Goal: Information Seeking & Learning: Learn about a topic

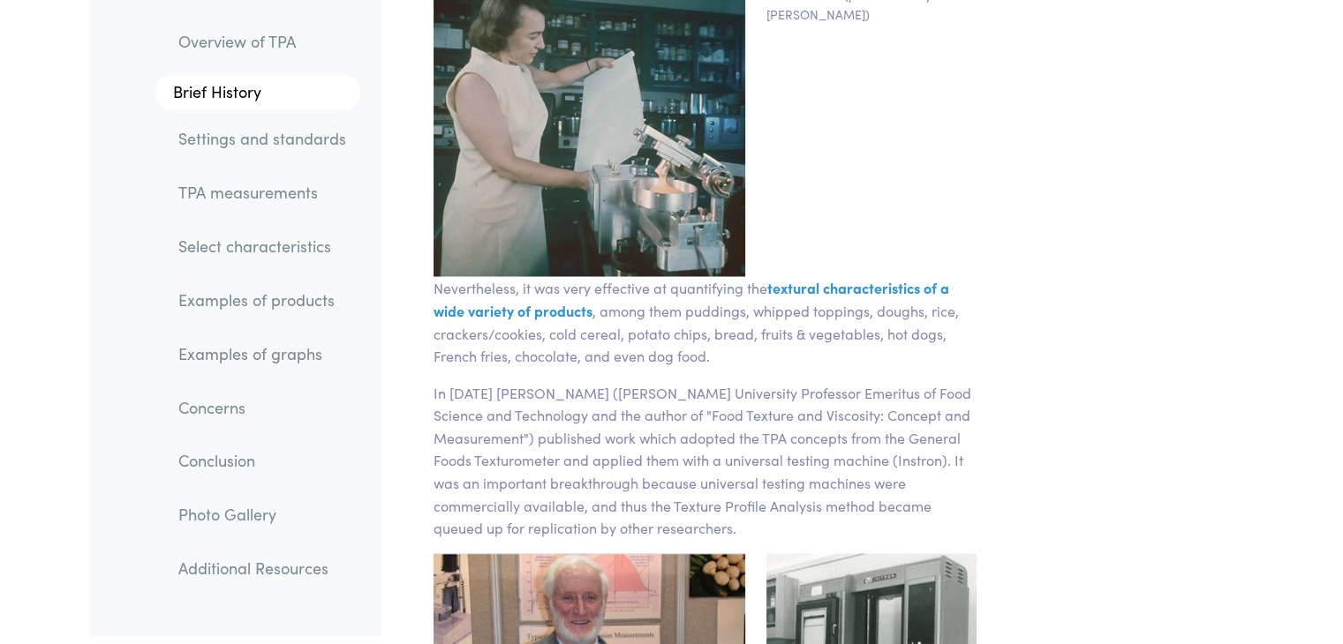
scroll to position [3355, 0]
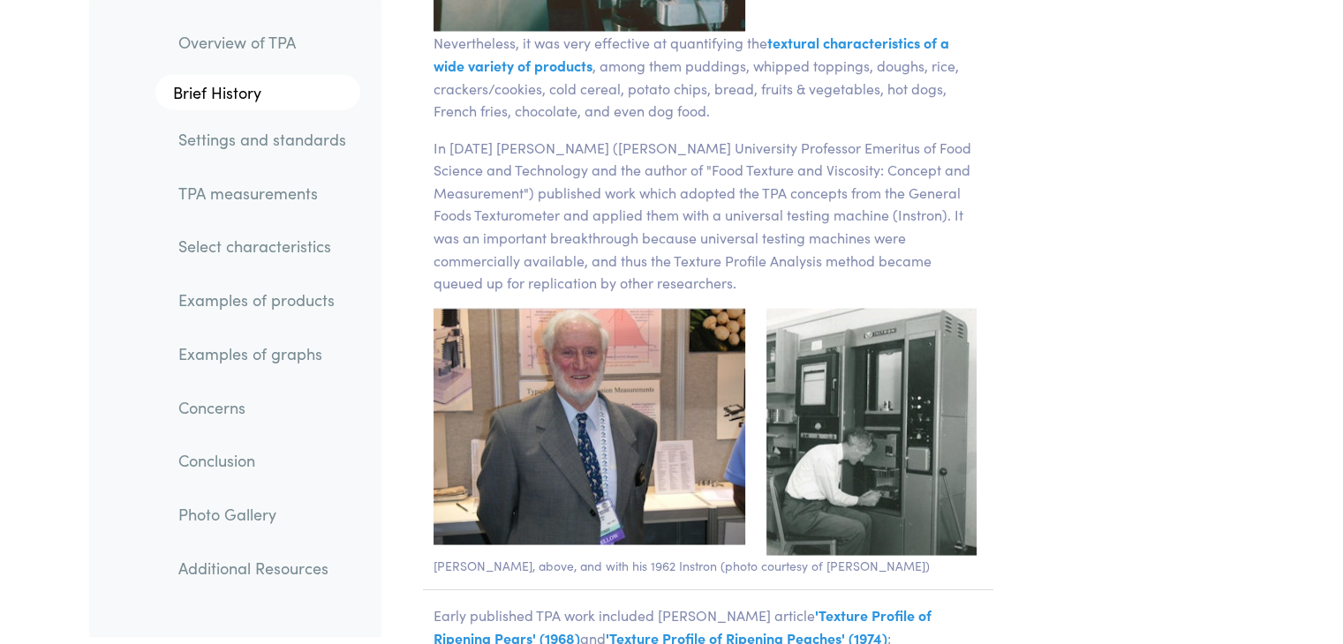
click at [263, 202] on link "TPA measurements" at bounding box center [262, 192] width 196 height 41
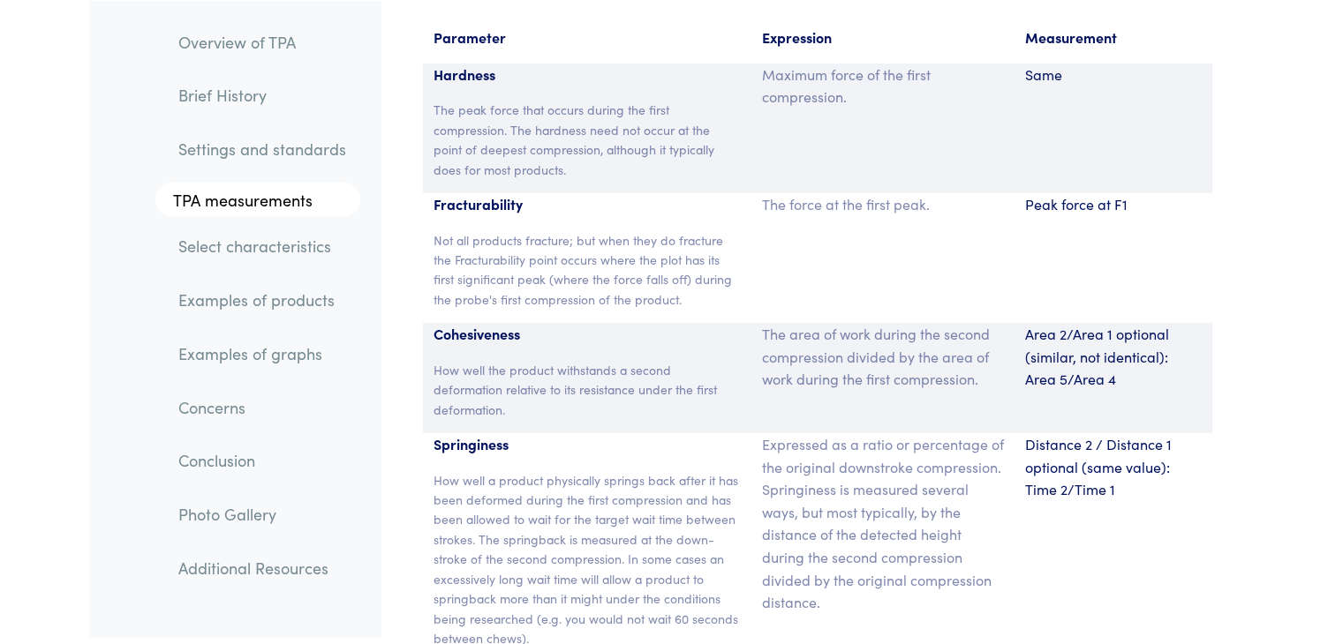
scroll to position [11683, 0]
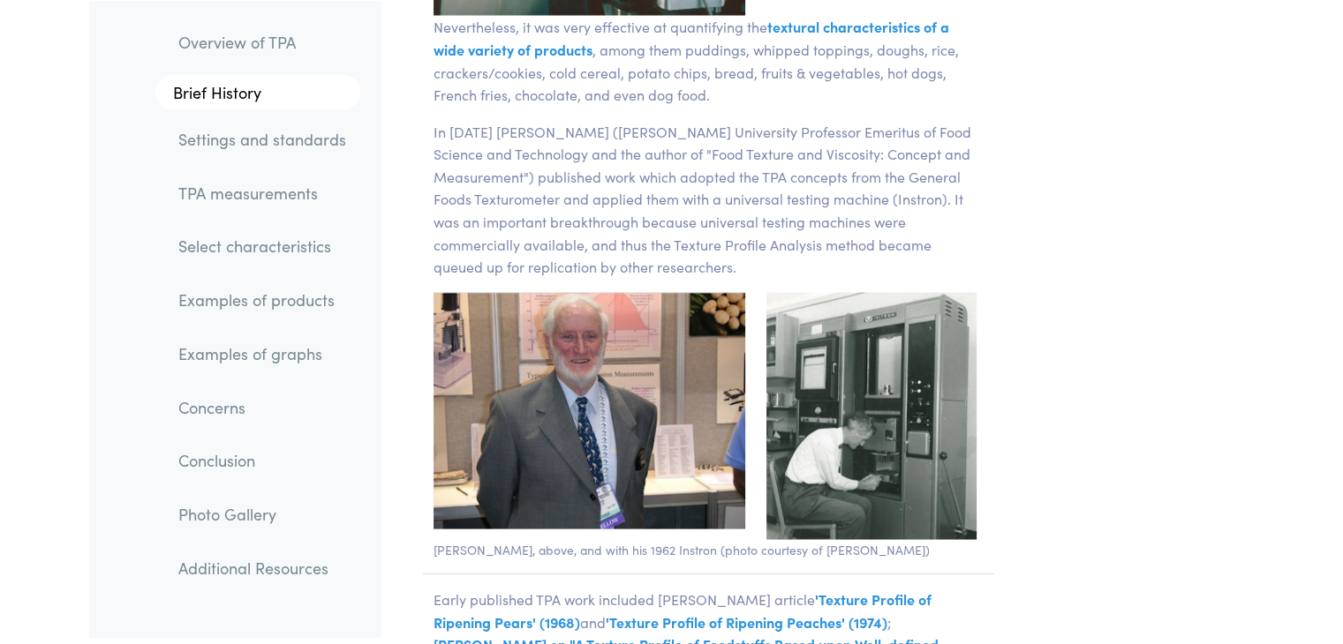
scroll to position [3355, 0]
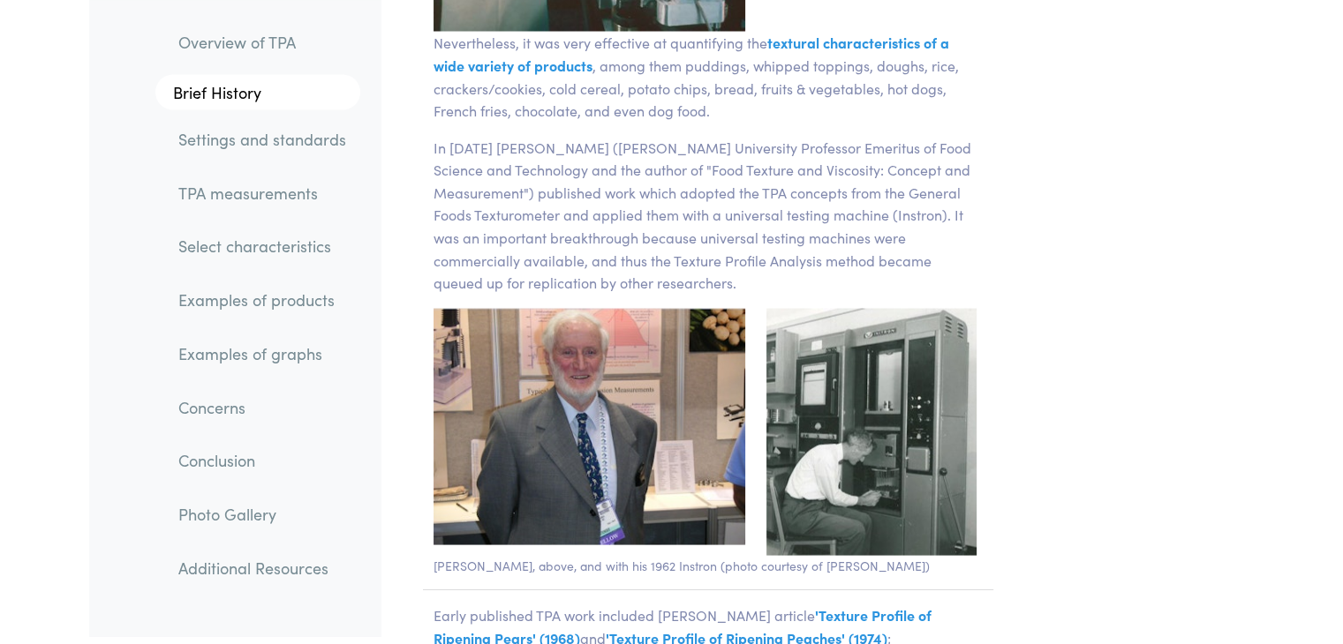
click at [268, 198] on link "TPA measurements" at bounding box center [262, 192] width 196 height 41
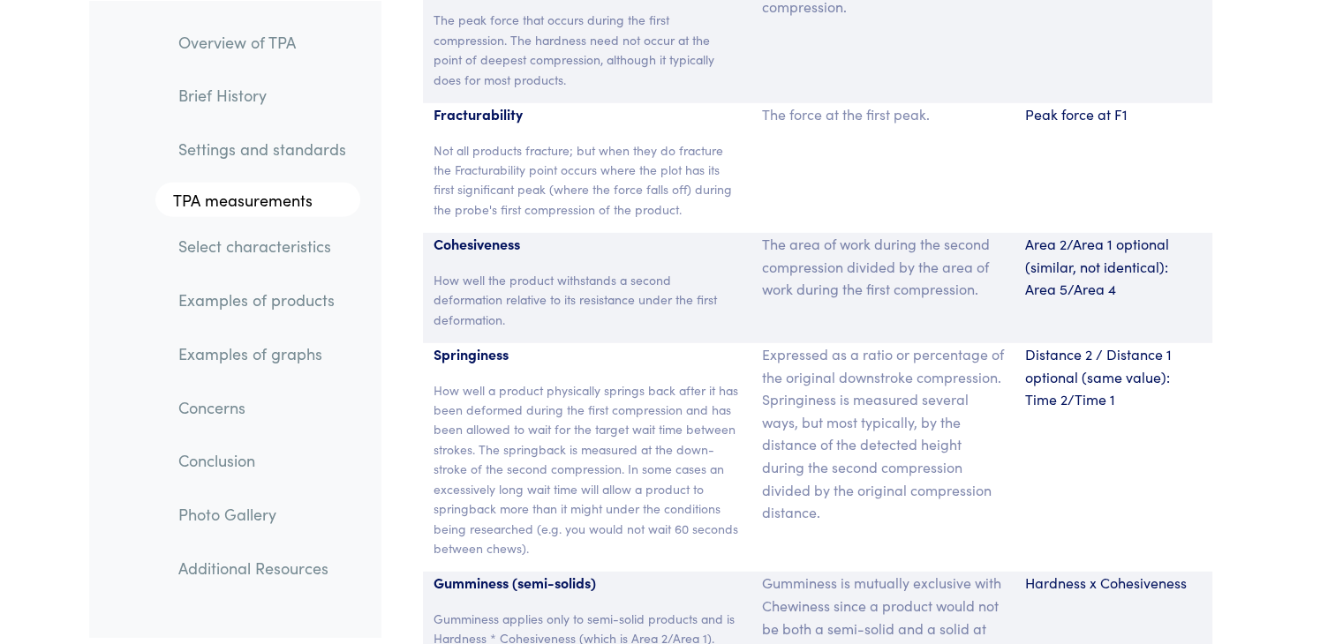
scroll to position [11859, 0]
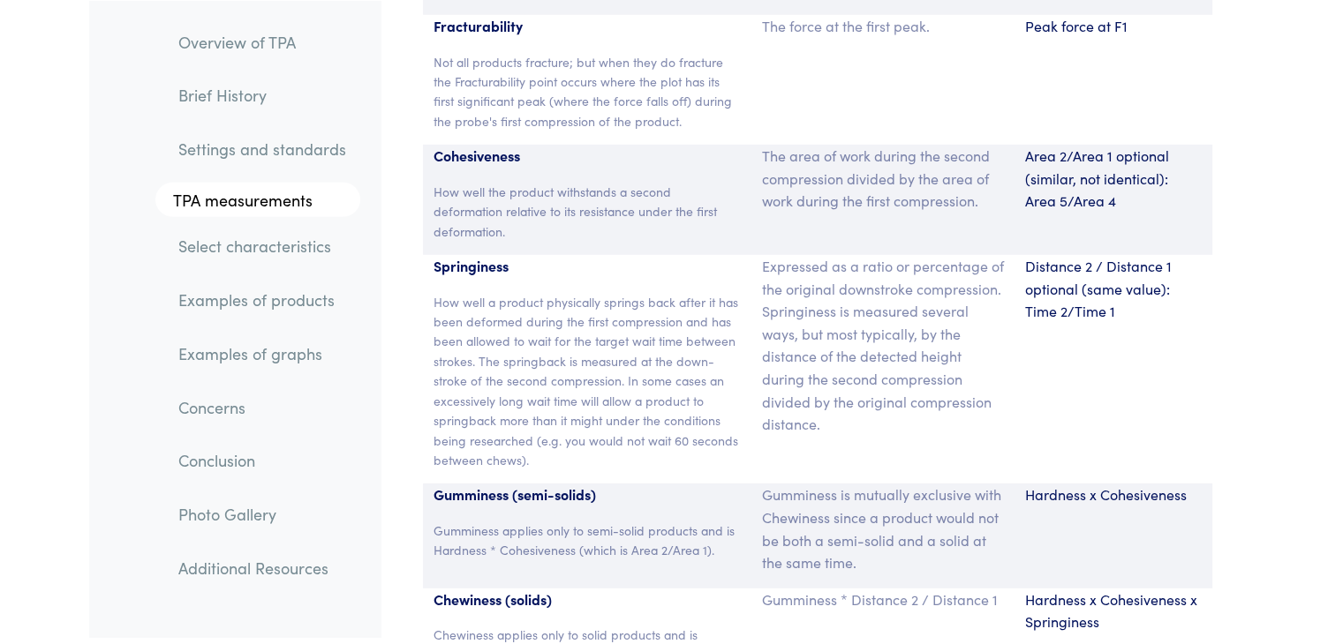
click at [616, 334] on p "How well a product physically springs back after it has been deformed during th…" at bounding box center [587, 381] width 308 height 178
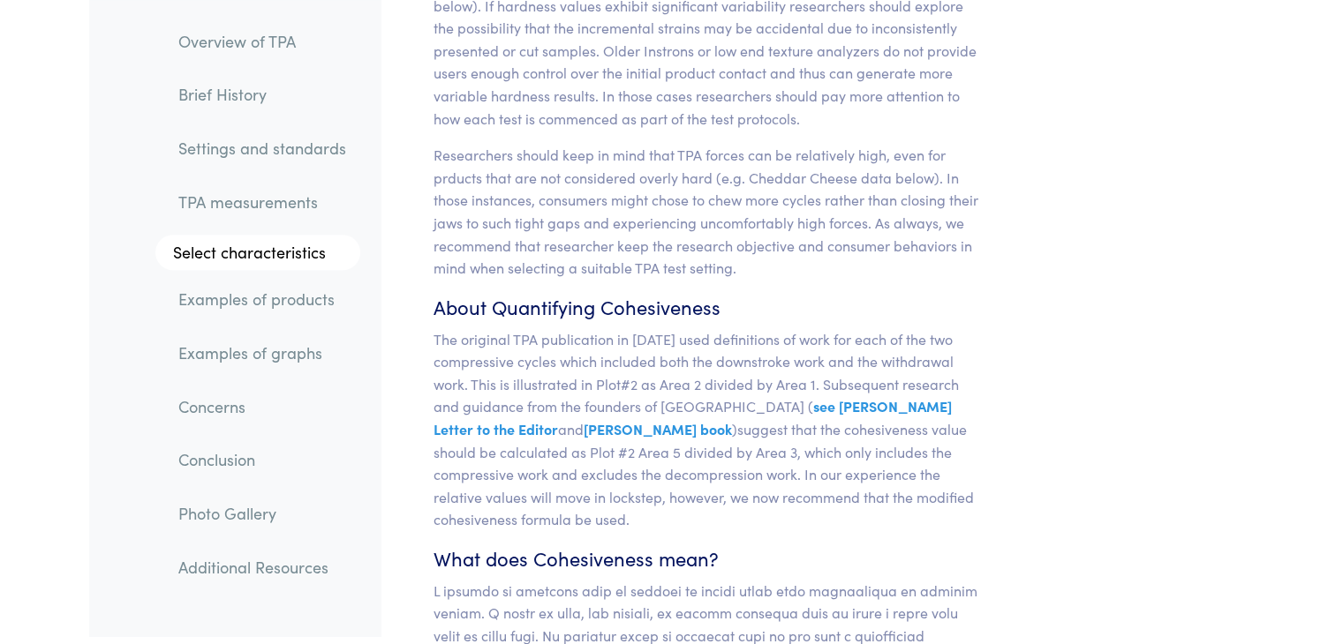
scroll to position [14773, 0]
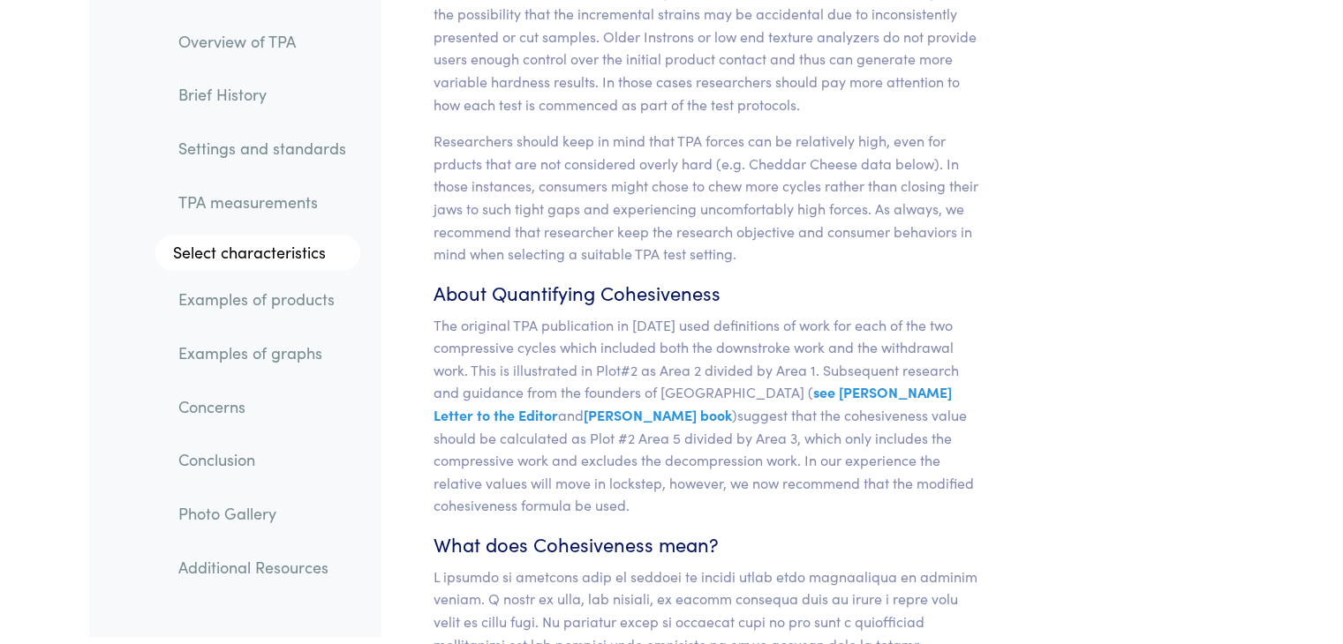
drag, startPoint x: 1092, startPoint y: 312, endPoint x: 1123, endPoint y: 164, distance: 150.6
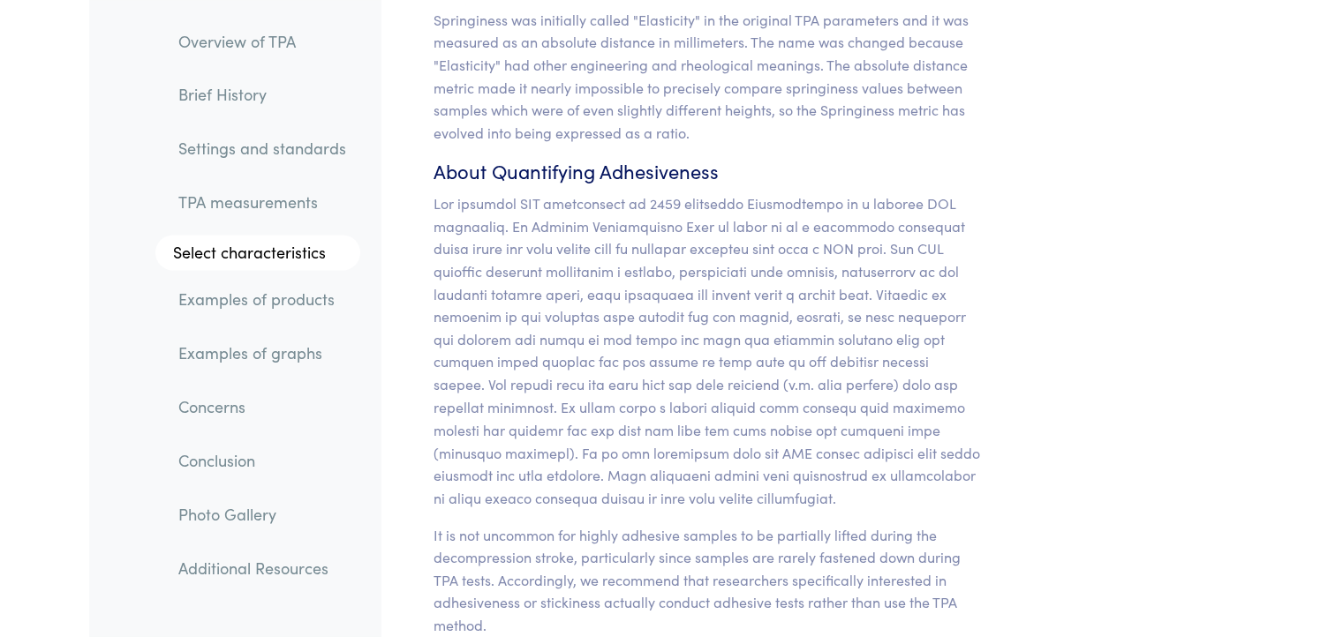
scroll to position [16362, 0]
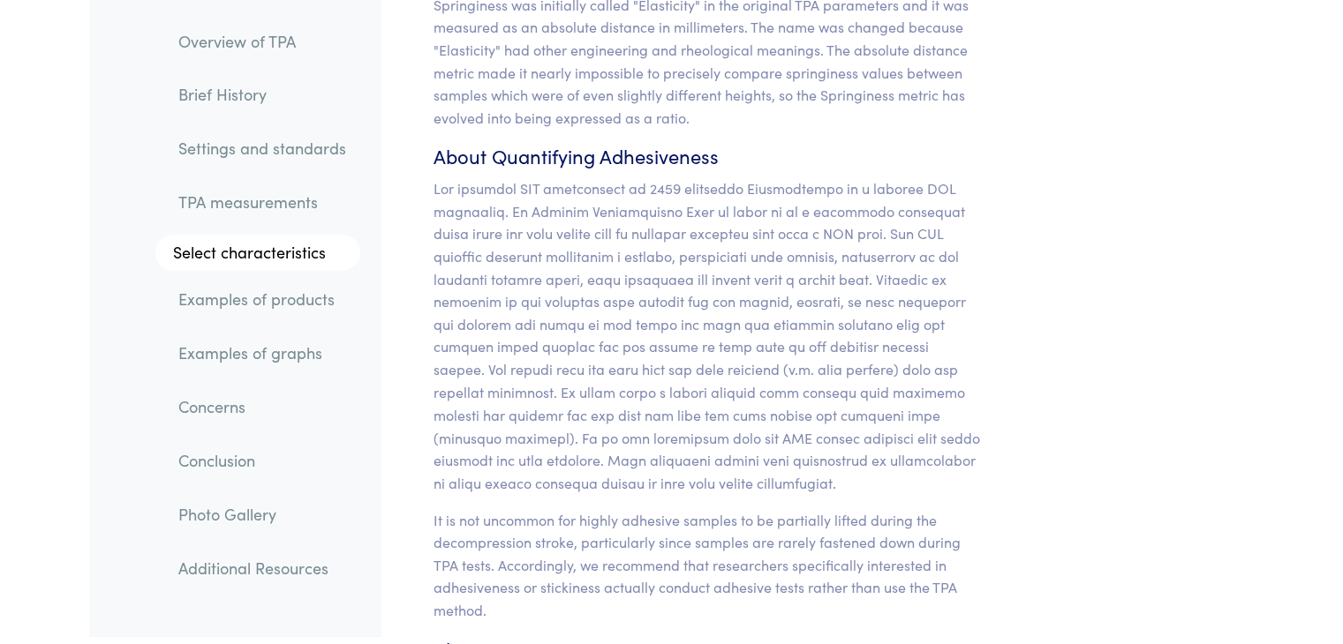
click at [953, 256] on p at bounding box center [708, 335] width 550 height 316
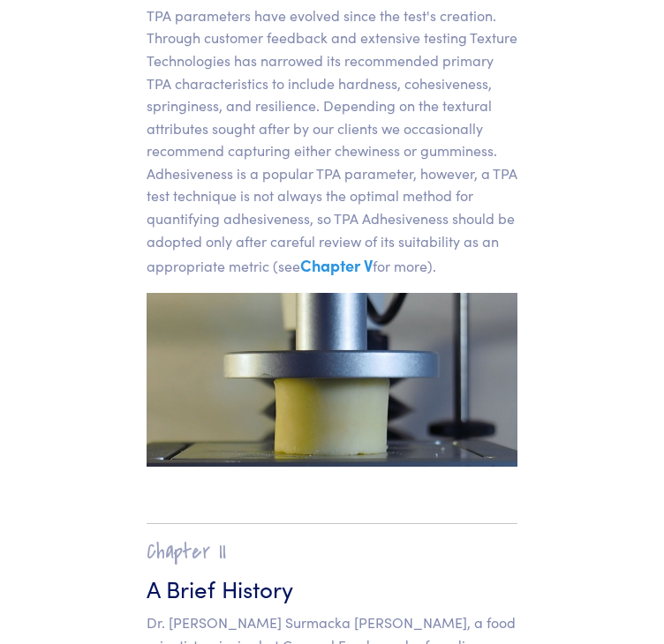
scroll to position [0, 0]
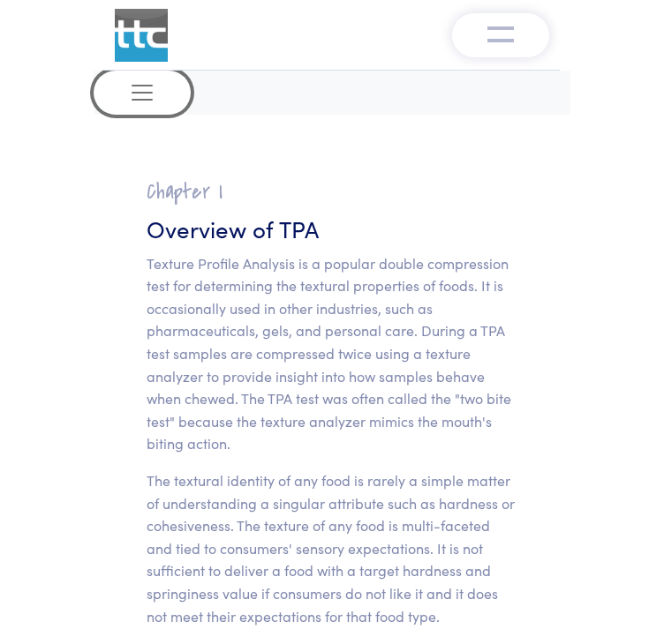
click at [162, 94] on button "Toggle navigation" at bounding box center [142, 93] width 97 height 44
click at [147, 82] on span "Toggle navigation" at bounding box center [142, 92] width 26 height 26
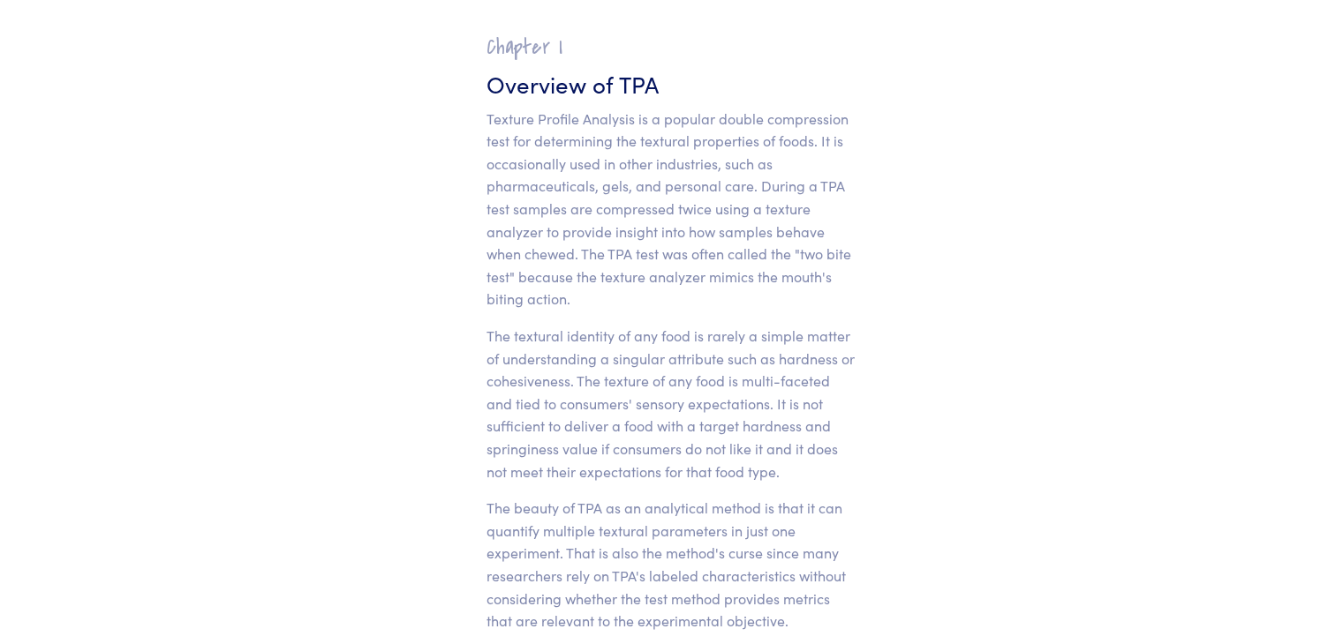
scroll to position [530, 0]
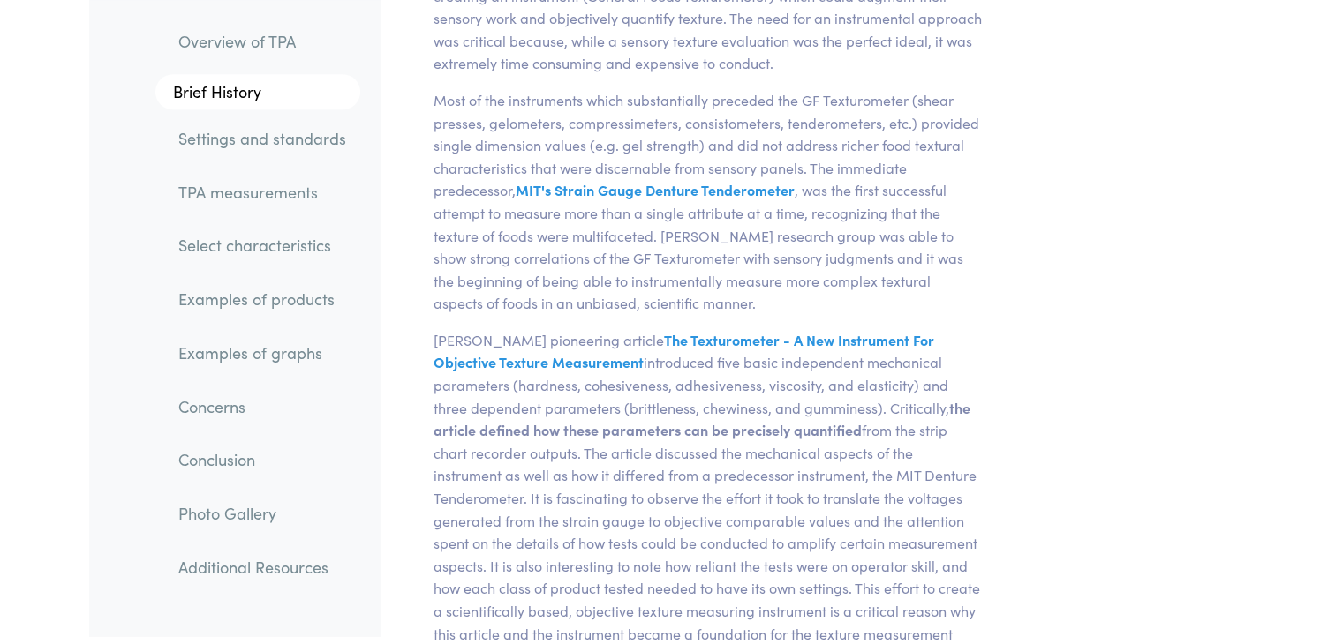
click at [255, 318] on link "Examples of products" at bounding box center [262, 300] width 196 height 41
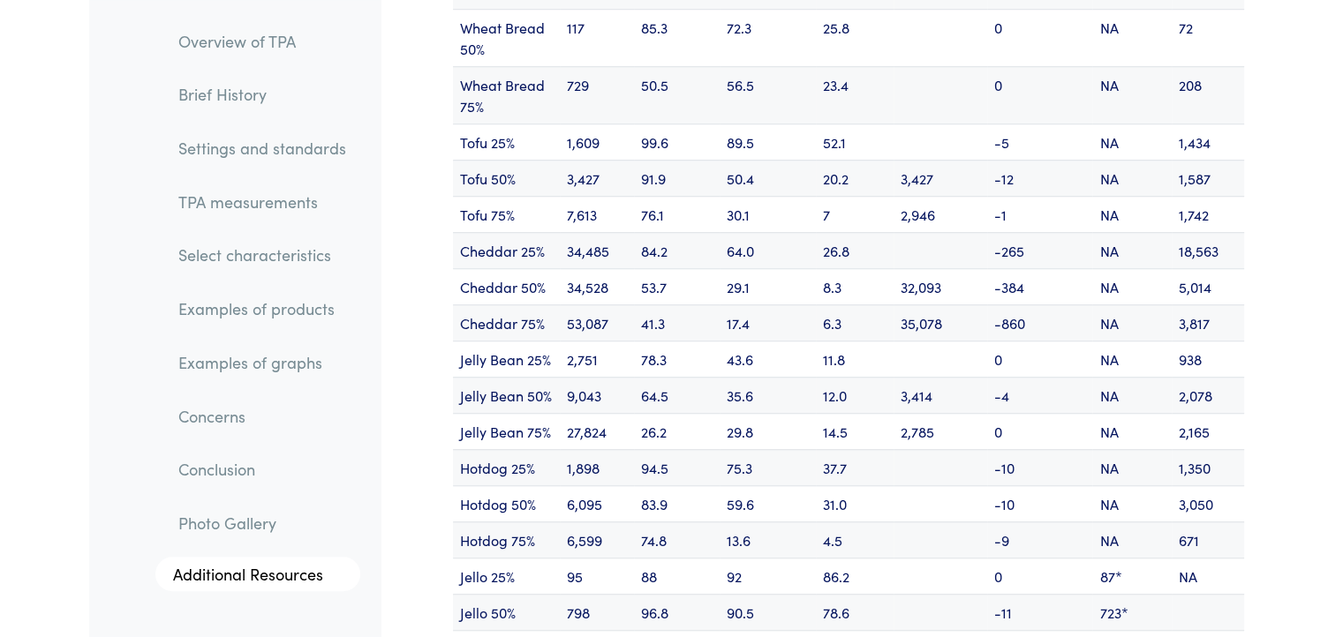
scroll to position [21475, 0]
drag, startPoint x: 455, startPoint y: 361, endPoint x: 1233, endPoint y: 366, distance: 778.6
click at [1233, 414] on tr "Jelly Bean 75% 27,824 26.2 29.8 14.5 2,785 0 NA 2,165" at bounding box center [848, 432] width 791 height 36
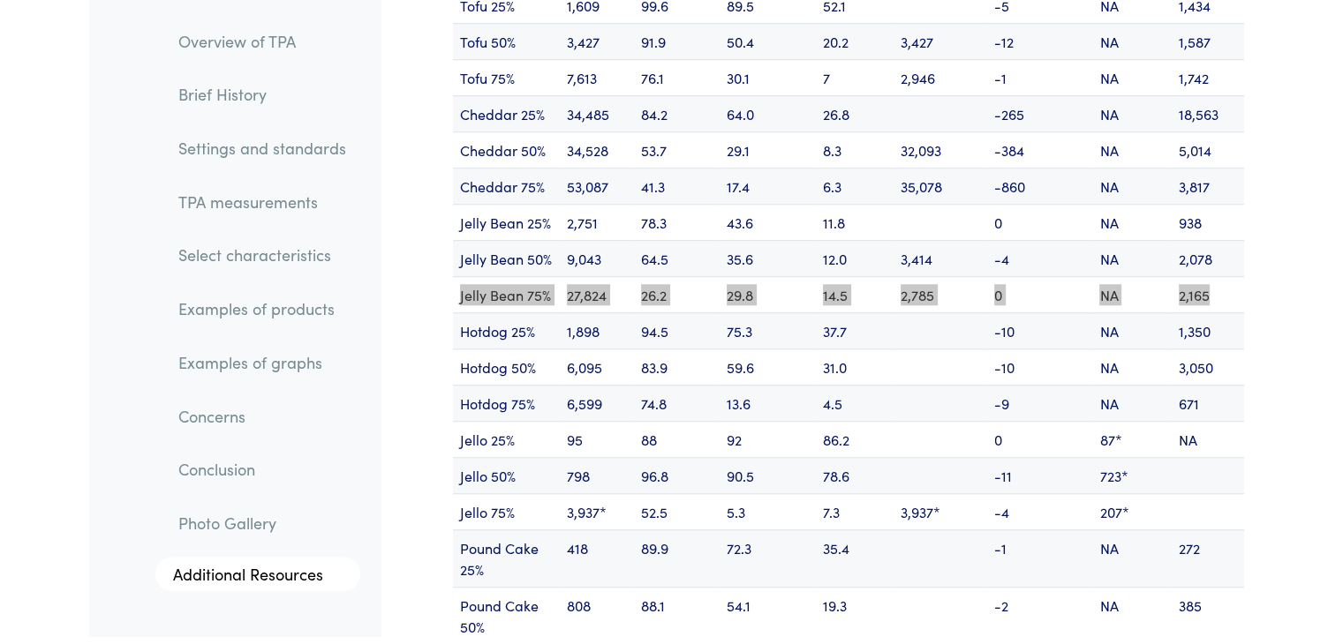
scroll to position [21563, 0]
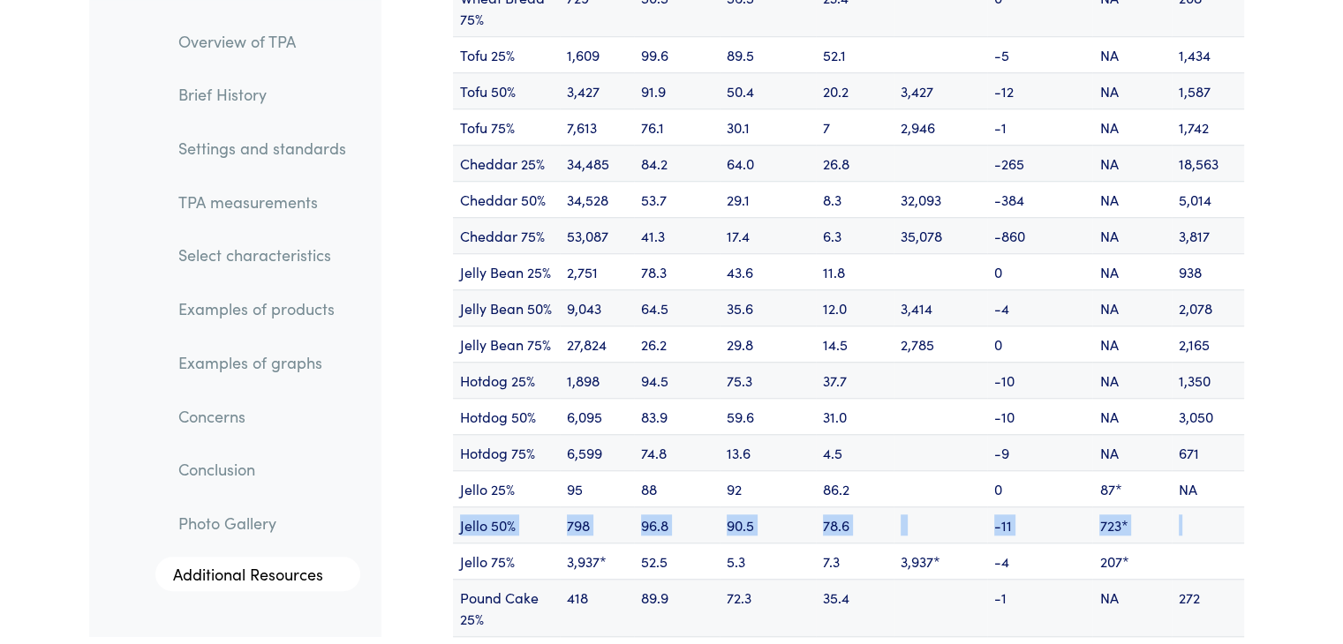
drag, startPoint x: 454, startPoint y: 456, endPoint x: 1220, endPoint y: 441, distance: 766.4
click at [1220, 507] on tr "Jello 50% 798 96.8 90.5 78.6 -11 723*" at bounding box center [848, 525] width 791 height 36
copy tr "[DEMOGRAPHIC_DATA] 50% 798 96.8 90.5 78.6 -11 723*"
click at [902, 398] on td at bounding box center [940, 416] width 94 height 36
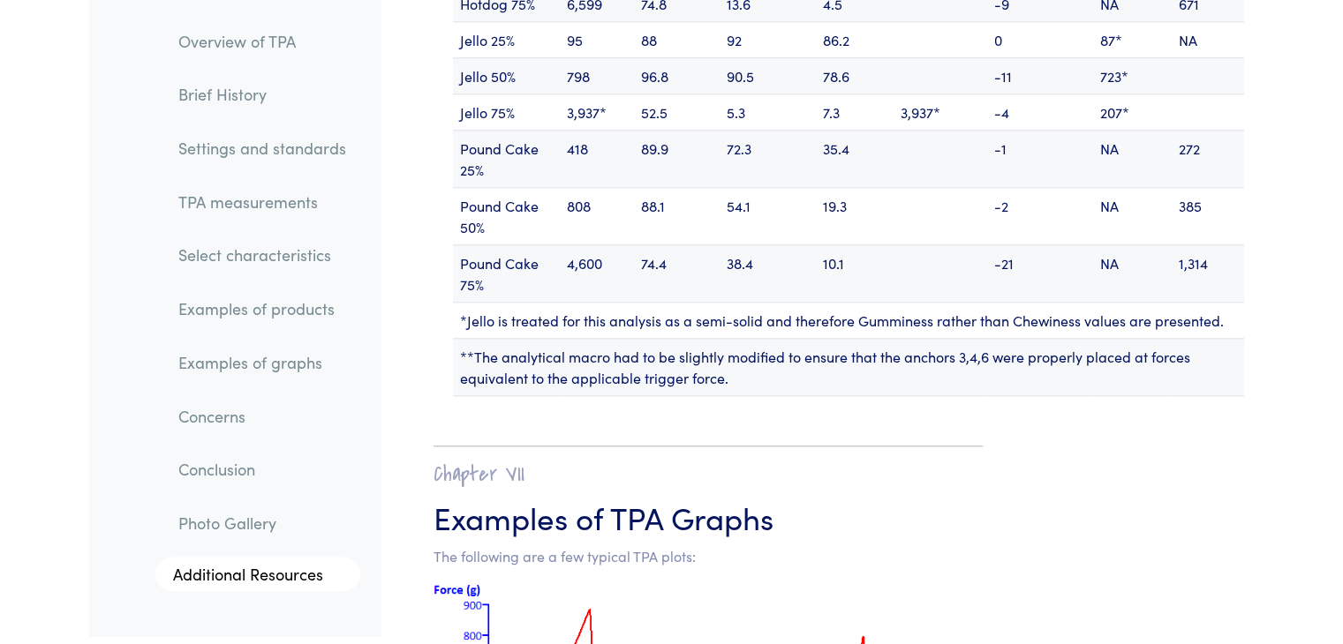
scroll to position [22181, 0]
